Goal: Information Seeking & Learning: Learn about a topic

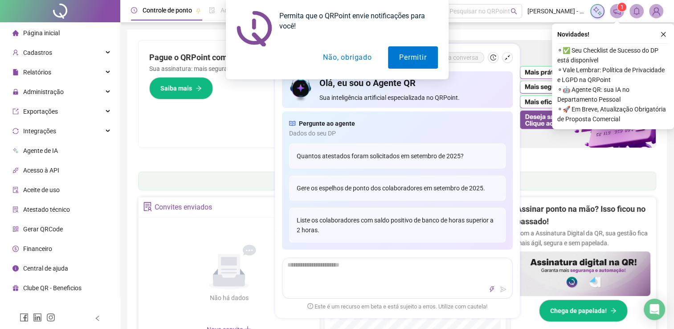
click at [335, 56] on button "Não, obrigado" at bounding box center [347, 57] width 71 height 22
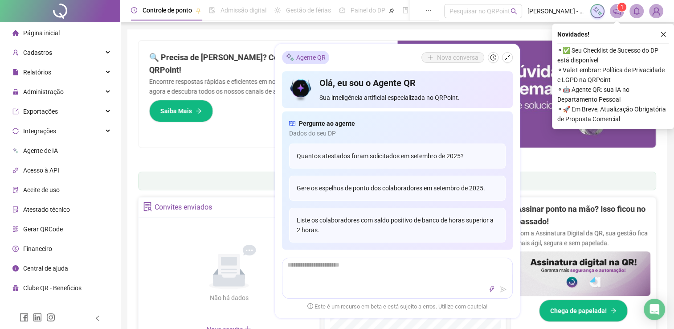
click at [255, 123] on div "🔍 Precisa de [PERSON_NAME]? Conte com o Suporte da QRPoint! Encontre respostas …" at bounding box center [268, 94] width 259 height 107
click at [506, 56] on icon "shrink" at bounding box center [507, 57] width 6 height 6
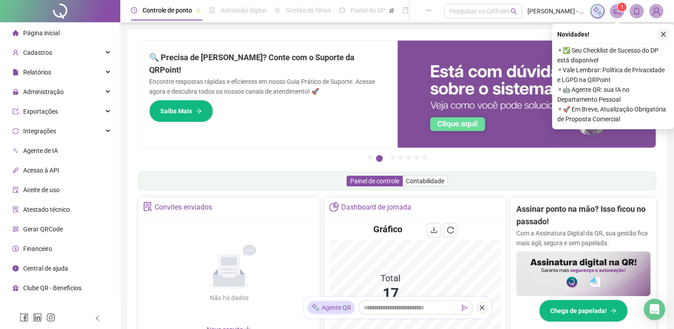
click at [665, 38] on button "button" at bounding box center [663, 34] width 11 height 11
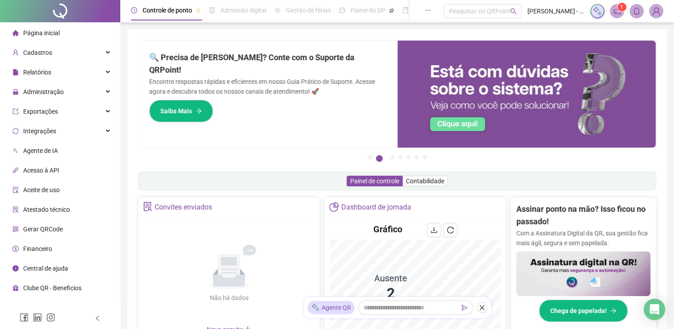
scroll to position [62, 0]
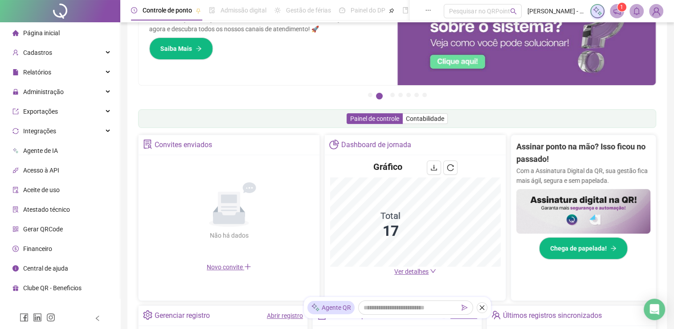
click at [419, 273] on span "Ver detalhes" at bounding box center [411, 271] width 34 height 7
